Goal: Navigation & Orientation: Find specific page/section

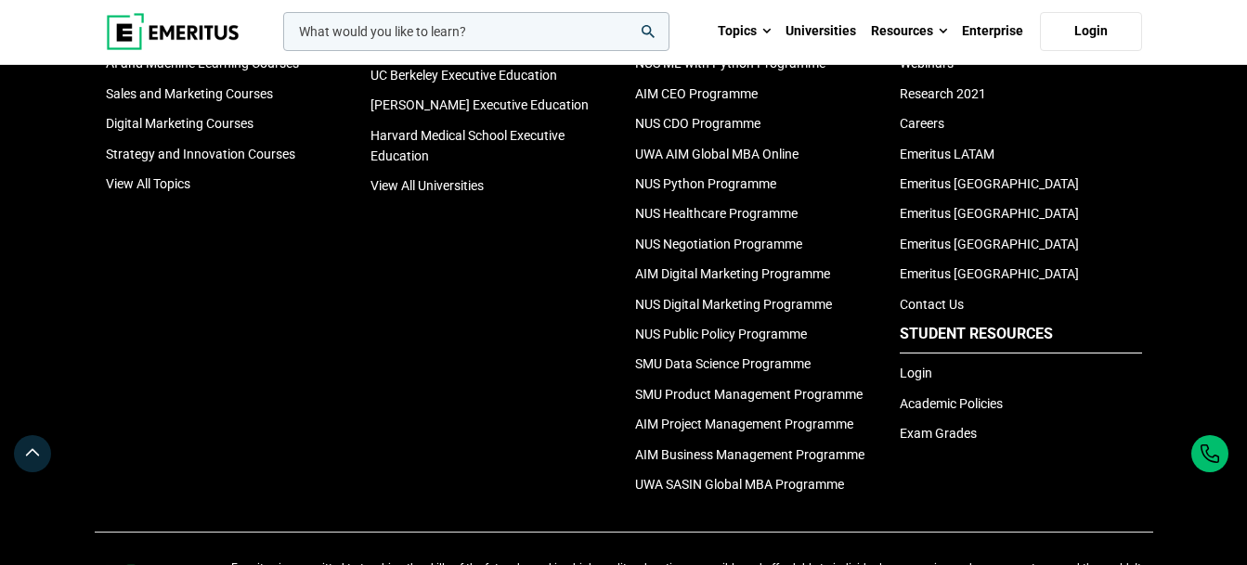
scroll to position [6198, 0]
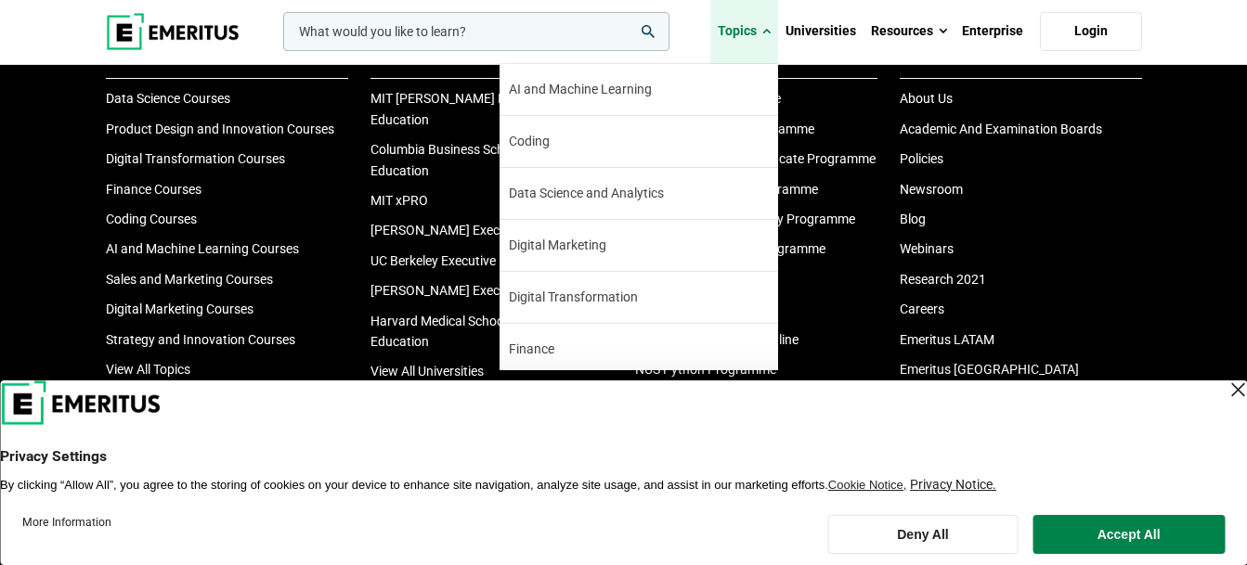
click at [759, 28] on link "Topics" at bounding box center [744, 31] width 68 height 65
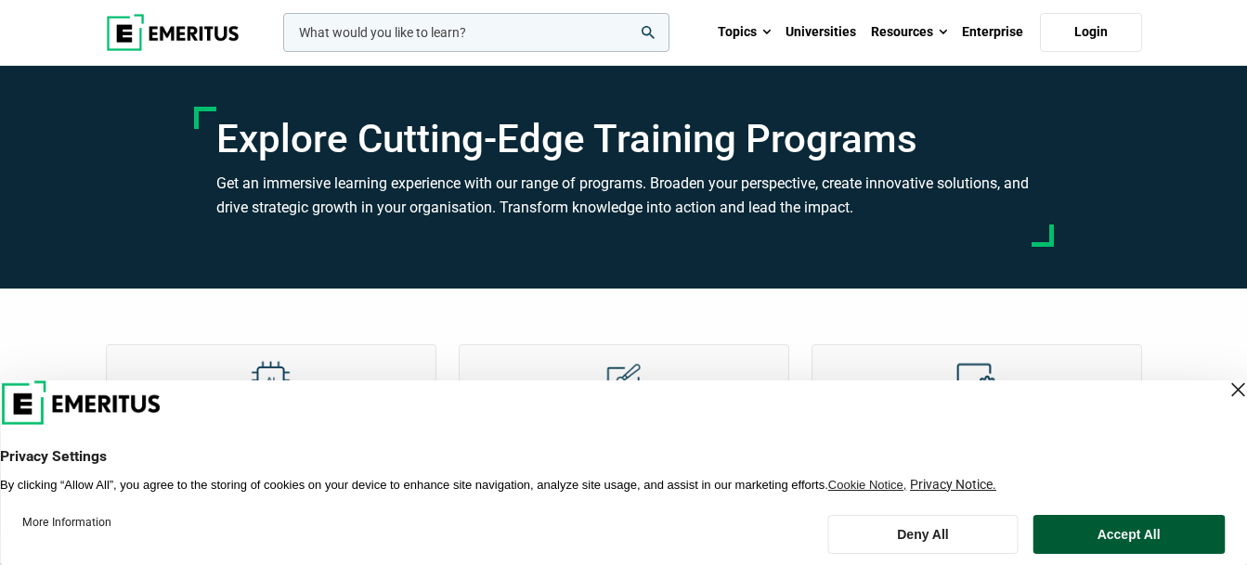
click at [1169, 533] on button "Accept All" at bounding box center [1128, 534] width 192 height 39
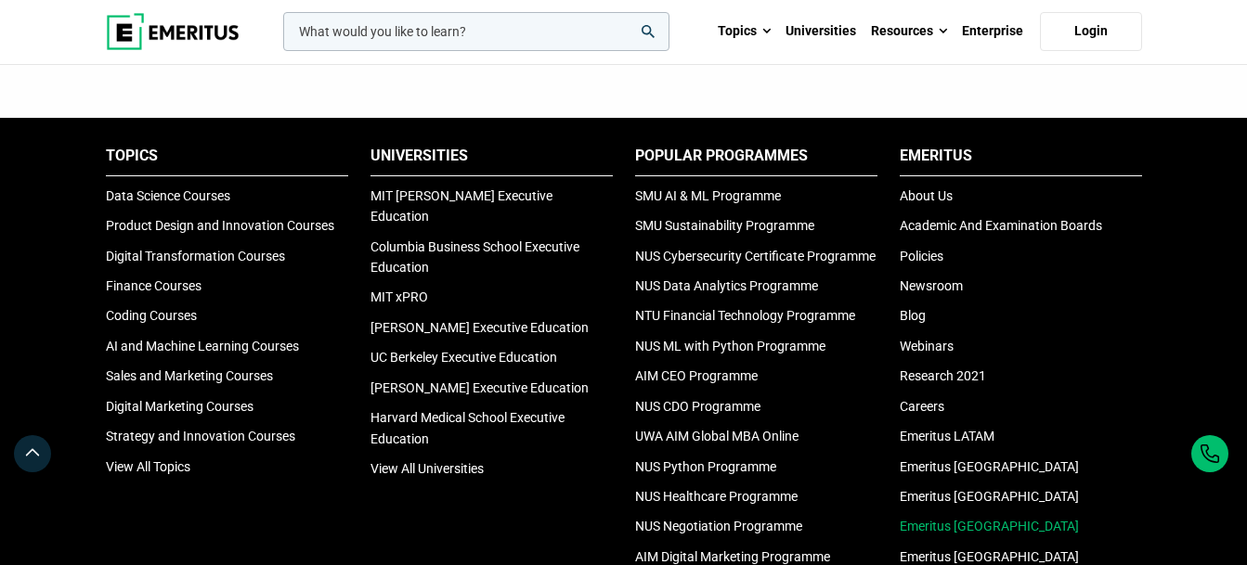
scroll to position [1392, 0]
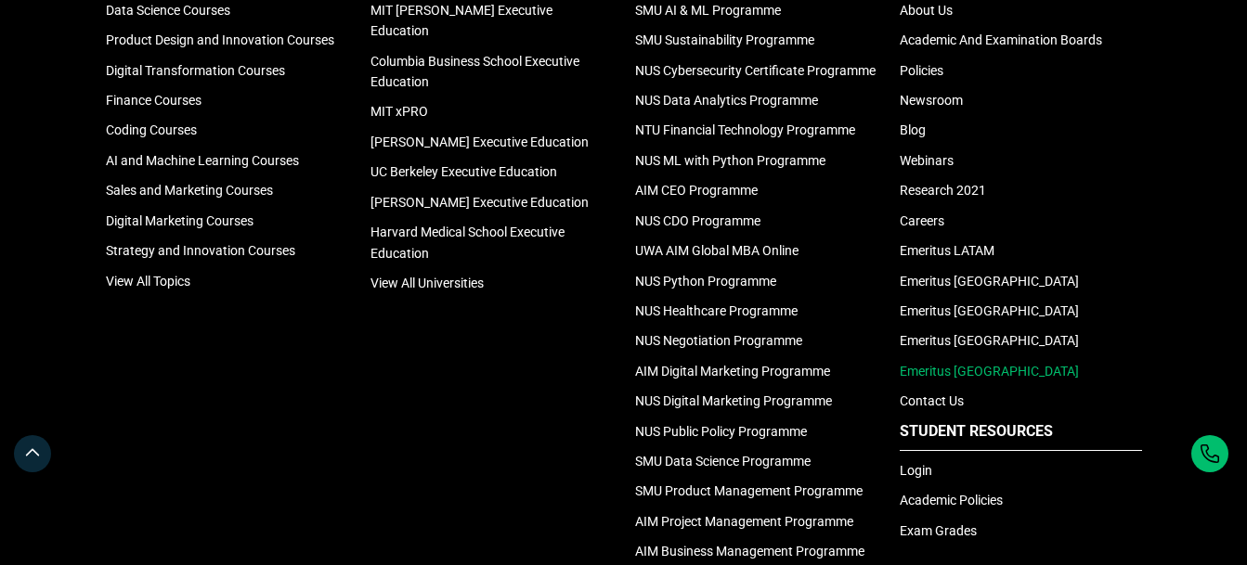
click at [938, 367] on link "Emeritus [GEOGRAPHIC_DATA]" at bounding box center [989, 371] width 179 height 15
